Goal: Register for event/course

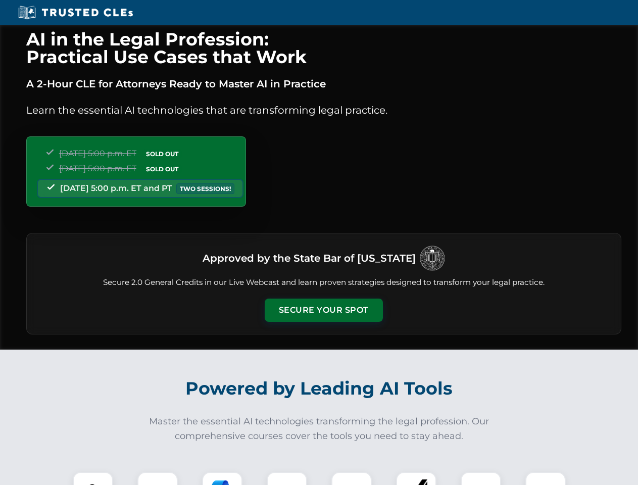
click at [323, 310] on button "Secure Your Spot" at bounding box center [324, 310] width 118 height 23
click at [93, 478] on img at bounding box center [92, 491] width 29 height 29
